Goal: Task Accomplishment & Management: Manage account settings

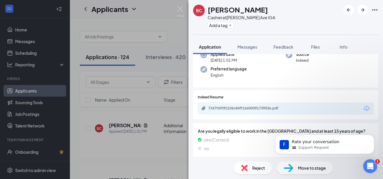
scroll to position [81, 0]
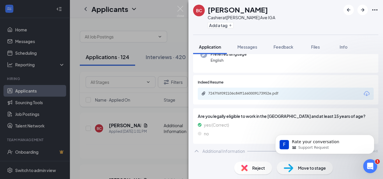
click at [250, 90] on div "7247f6f092106c84ff1660009173952e.pdf" at bounding box center [286, 94] width 176 height 12
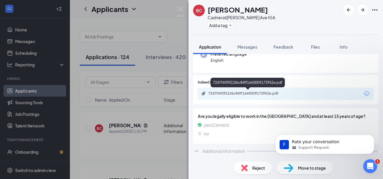
click at [253, 91] on div "7247f6f092106c84ff1660009173952e.pdf" at bounding box center [248, 93] width 81 height 5
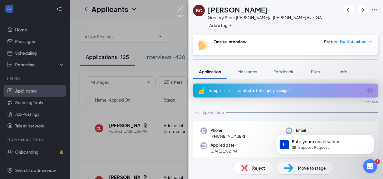
click at [180, 6] on img at bounding box center [180, 11] width 7 height 11
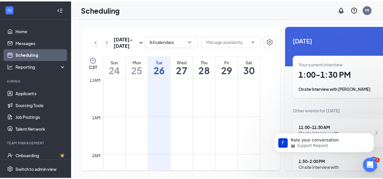
scroll to position [286, 0]
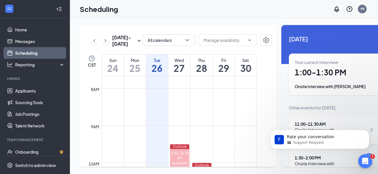
click at [324, 70] on h1 "1:00 - 1:30 PM" at bounding box center [334, 73] width 80 height 10
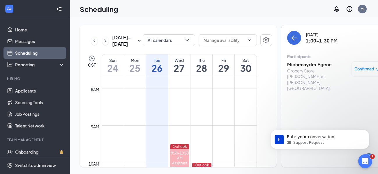
click at [299, 61] on h3 "Michenayder Egene" at bounding box center [317, 64] width 61 height 6
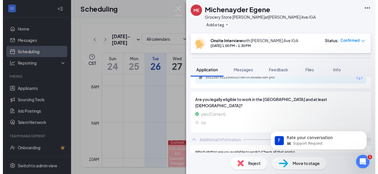
scroll to position [94, 0]
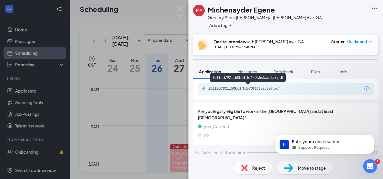
click at [248, 86] on div "10112d7921150b01ffd670f363aac3a9.pdf" at bounding box center [248, 88] width 81 height 5
click at [180, 10] on img at bounding box center [180, 11] width 7 height 11
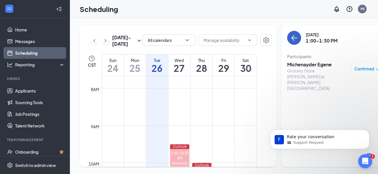
click at [290, 37] on icon "ArrowLeft" at bounding box center [293, 37] width 7 height 7
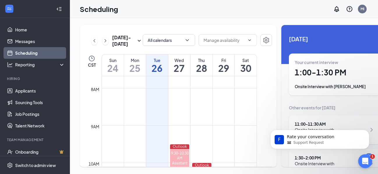
click at [303, 120] on html "F Rate your conversation Support Request" at bounding box center [319, 119] width 116 height 2
click at [299, 120] on html "F Rate your conversation Support Request" at bounding box center [319, 119] width 116 height 2
click at [290, 120] on html "F Rate your conversation Support Request" at bounding box center [319, 119] width 116 height 2
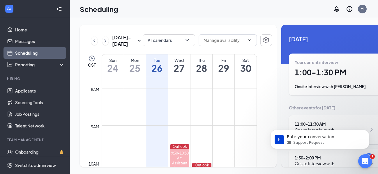
click at [290, 120] on html "F Rate your conversation Support Request" at bounding box center [319, 119] width 116 height 2
click at [289, 120] on html "F Rate your conversation Support Request" at bounding box center [319, 119] width 116 height 2
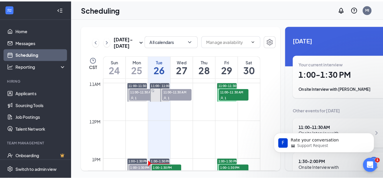
scroll to position [475, 0]
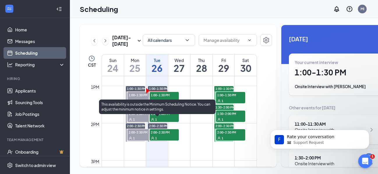
click at [163, 116] on span "1:30-2:00 PM" at bounding box center [164, 114] width 29 height 6
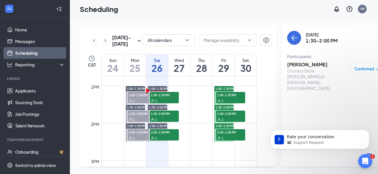
click at [297, 64] on h3 "Jacob Johnston" at bounding box center [317, 64] width 61 height 6
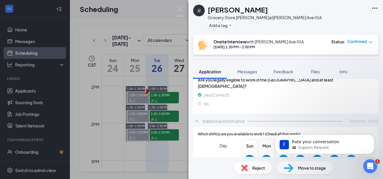
scroll to position [94, 0]
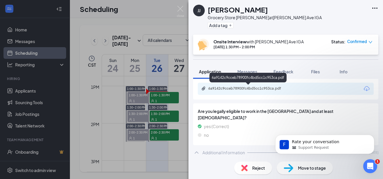
click at [253, 87] on div "6a9142c9cceb78900fc4bd5cc1c953ca.pdf" at bounding box center [248, 88] width 81 height 5
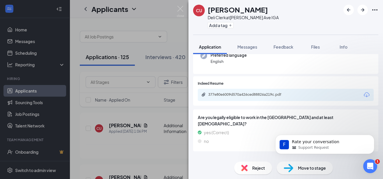
scroll to position [65, 0]
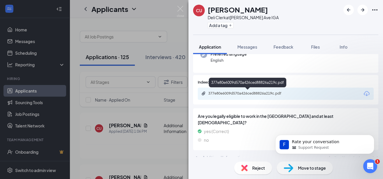
click at [248, 93] on div "377e80e6009d570a426ced88826a219c.pdf" at bounding box center [248, 93] width 81 height 5
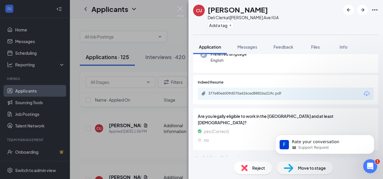
scroll to position [62, 0]
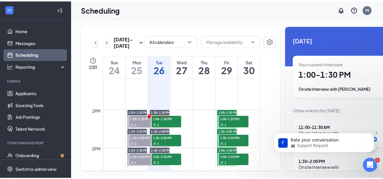
scroll to position [475, 0]
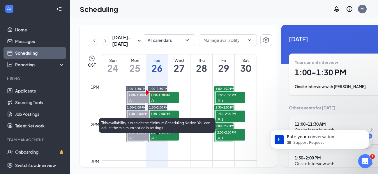
click at [168, 141] on div "1" at bounding box center [164, 138] width 29 height 6
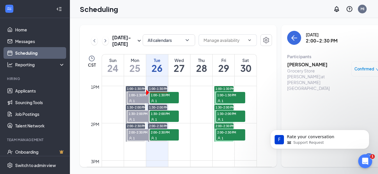
click at [315, 66] on h3 "[PERSON_NAME]" at bounding box center [317, 64] width 61 height 6
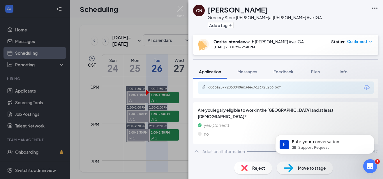
scroll to position [94, 0]
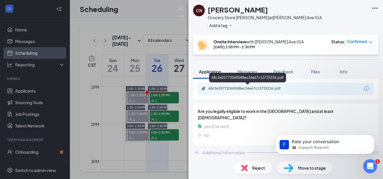
click at [243, 88] on div "68c3e25772060048ec34e67c13725236.pdf" at bounding box center [248, 88] width 81 height 5
click at [262, 88] on div "68c3e25772060048ec34e67c13725236.pdf" at bounding box center [248, 88] width 81 height 5
